Goal: Information Seeking & Learning: Learn about a topic

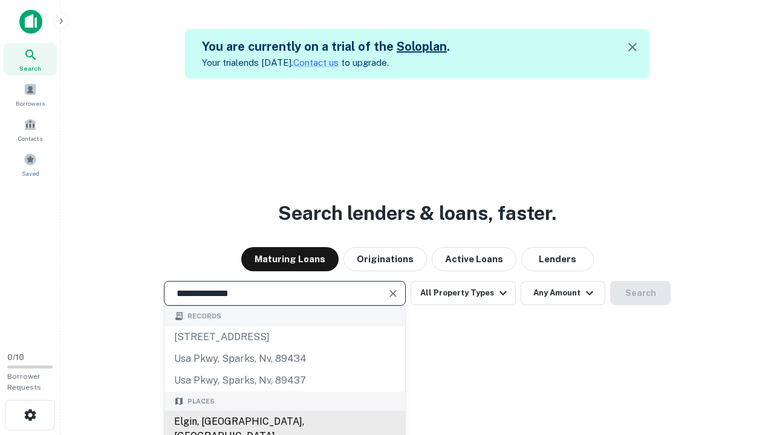
click at [284, 422] on div "Elgin, [GEOGRAPHIC_DATA], [GEOGRAPHIC_DATA]" at bounding box center [284, 429] width 241 height 36
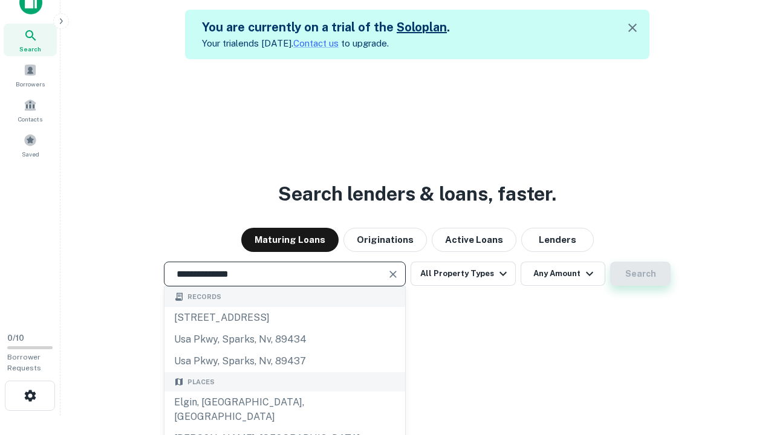
type input "**********"
click at [610, 262] on button "Search" at bounding box center [640, 274] width 60 height 24
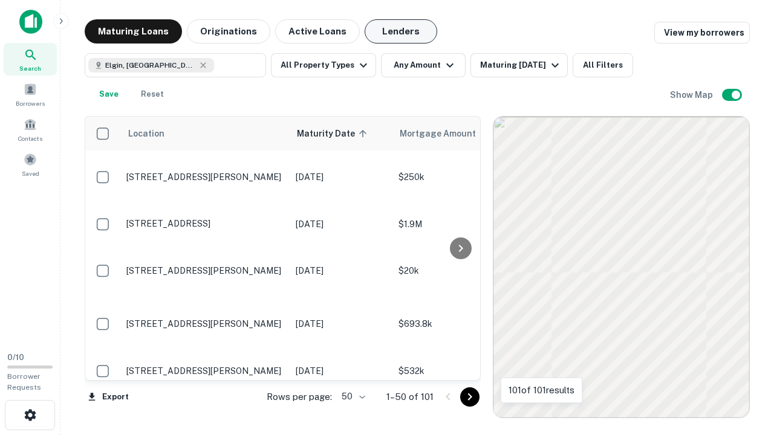
click at [401, 31] on button "Lenders" at bounding box center [401, 31] width 73 height 24
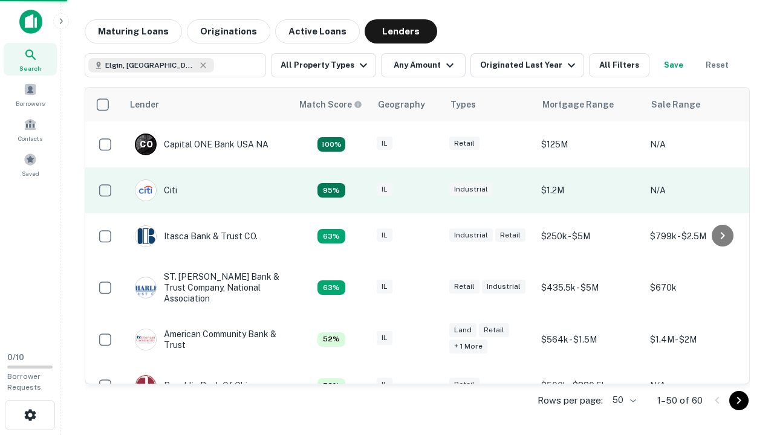
click at [429, 190] on div "IL" at bounding box center [407, 191] width 60 height 16
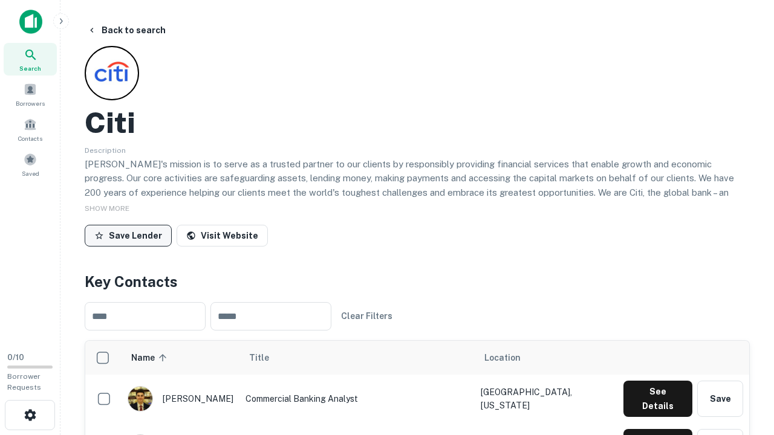
click at [128, 235] on button "Save Lender" at bounding box center [128, 236] width 87 height 22
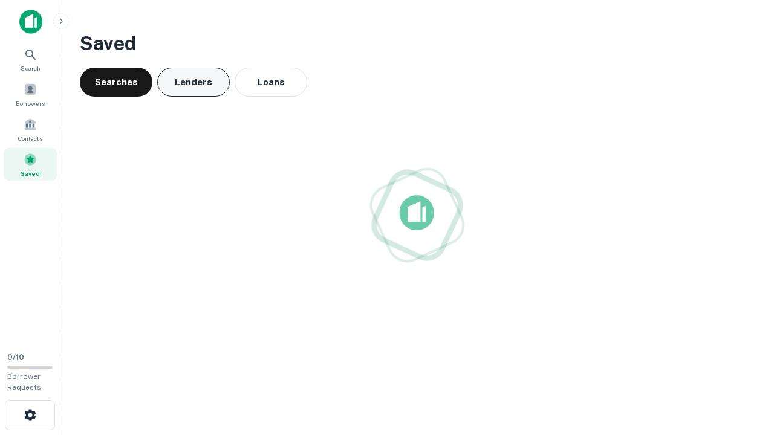
click at [194, 82] on button "Lenders" at bounding box center [193, 82] width 73 height 29
